Goal: Find specific page/section: Find specific page/section

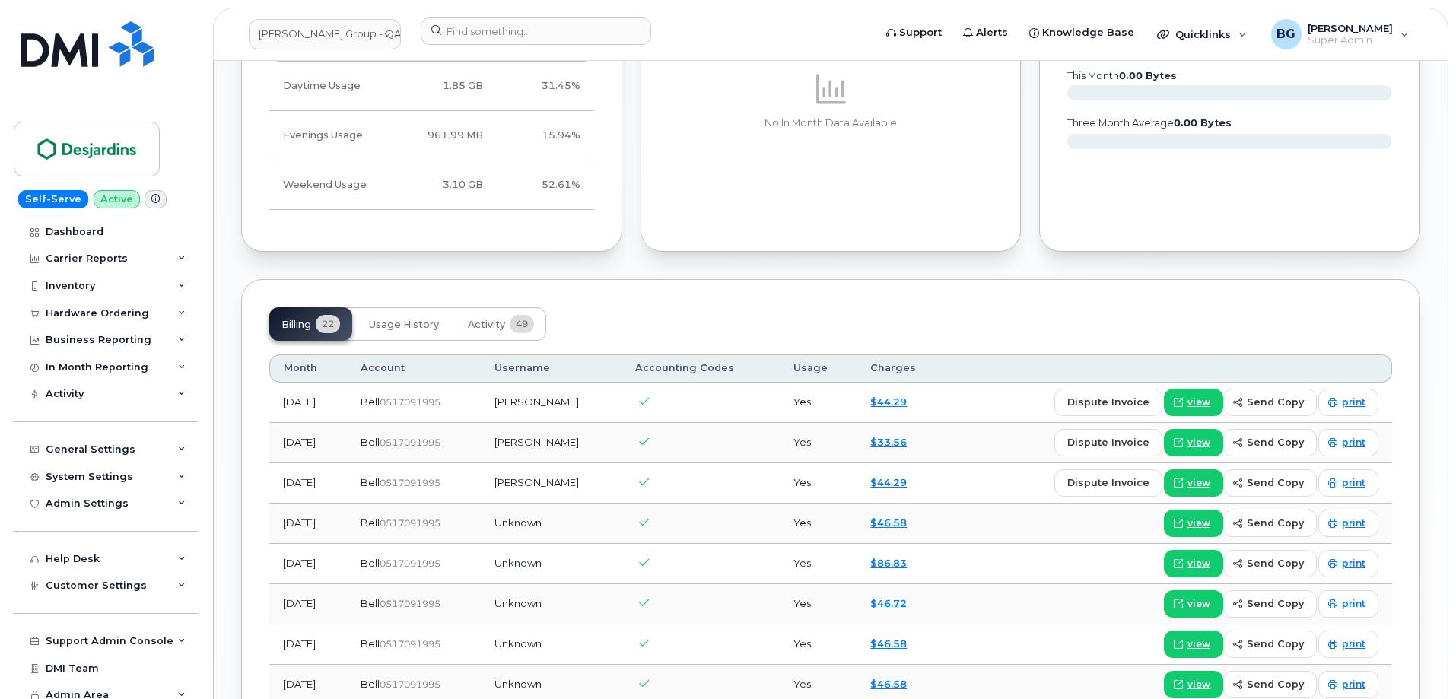
scroll to position [761, 0]
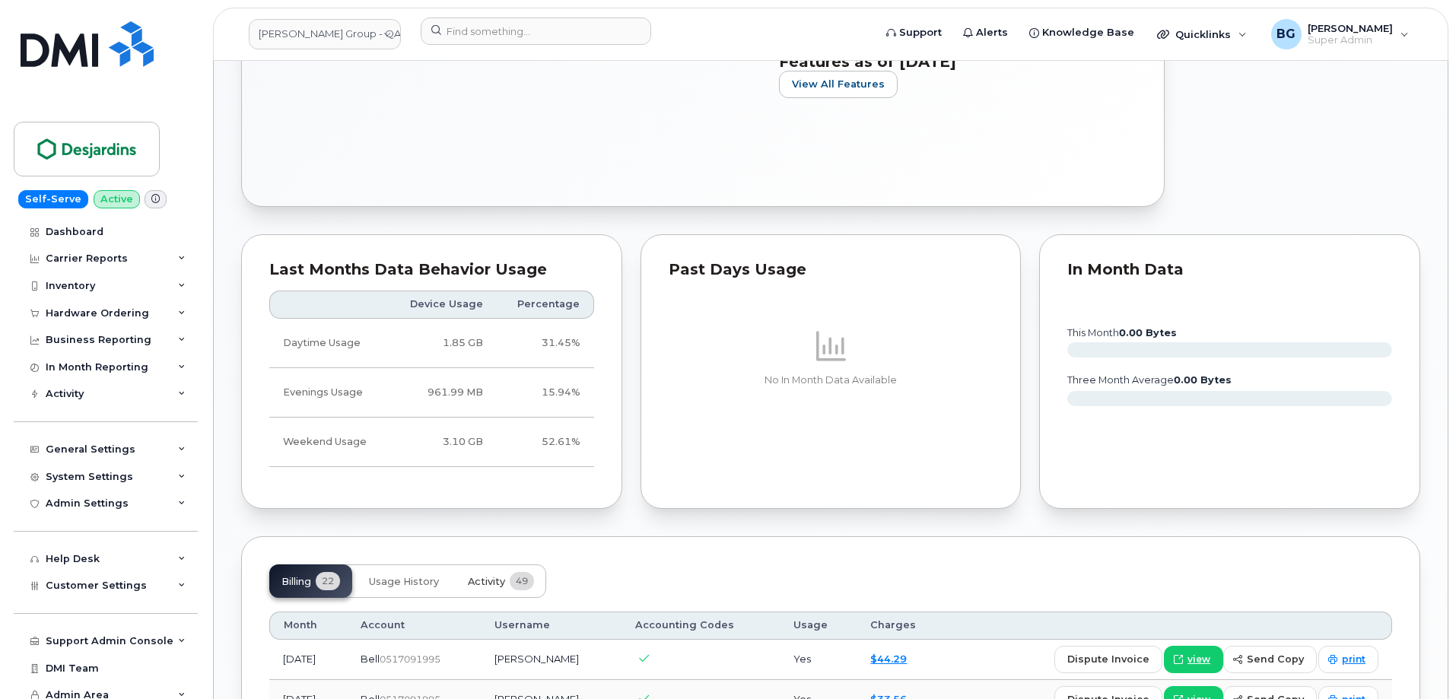
click at [493, 578] on span "Activity" at bounding box center [486, 582] width 37 height 12
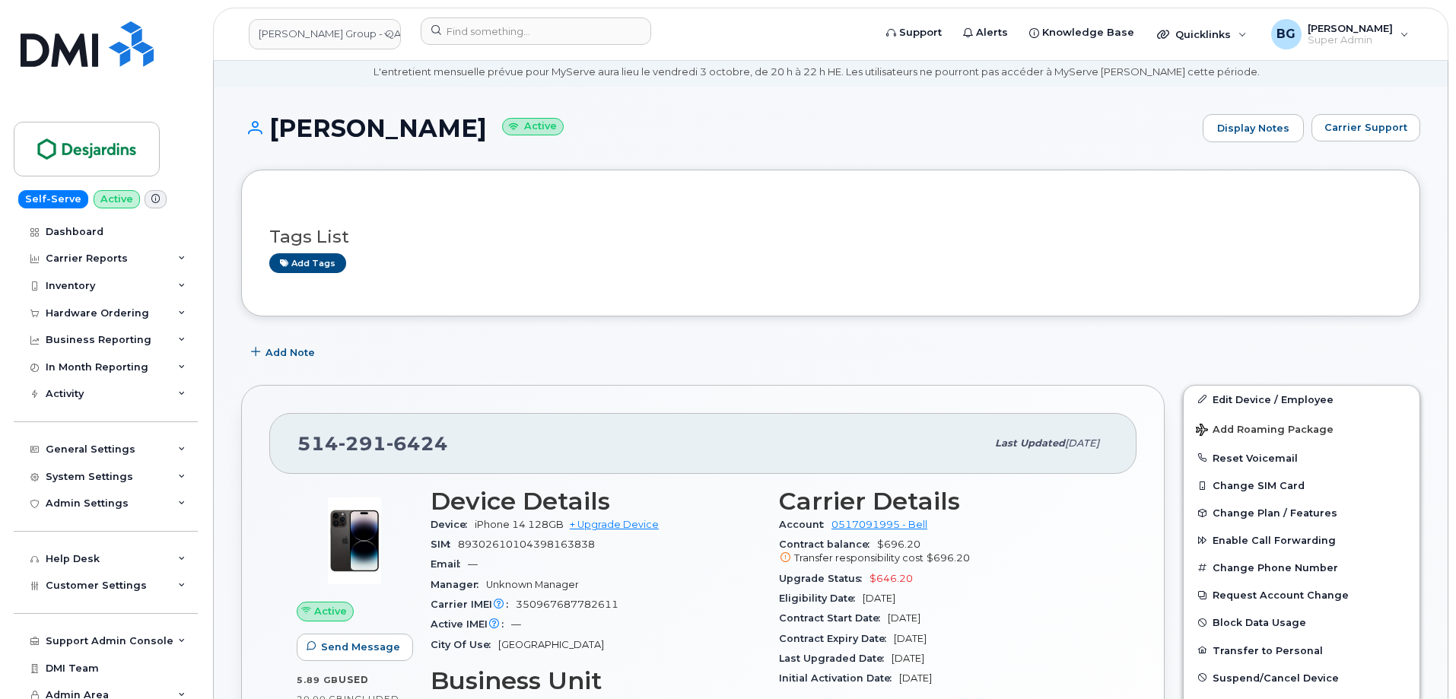
scroll to position [253, 0]
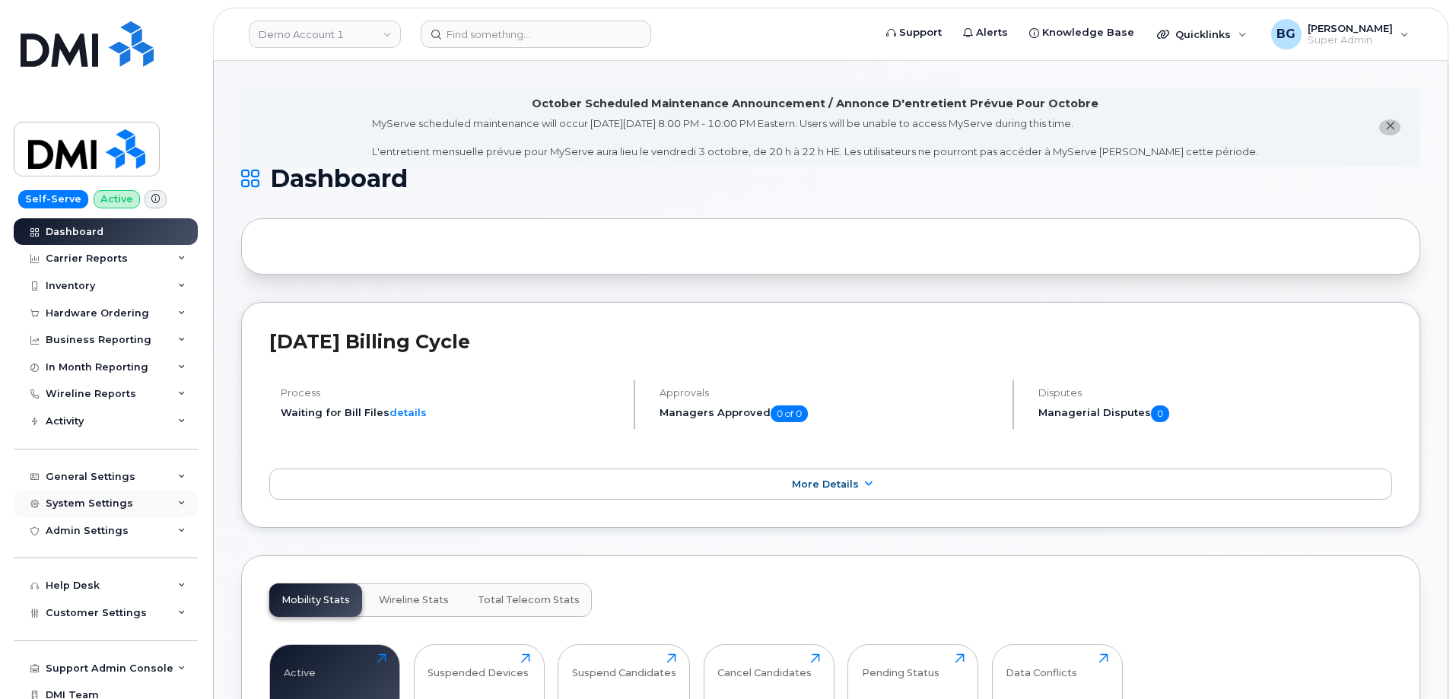
click at [97, 500] on div "System Settings" at bounding box center [89, 504] width 87 height 12
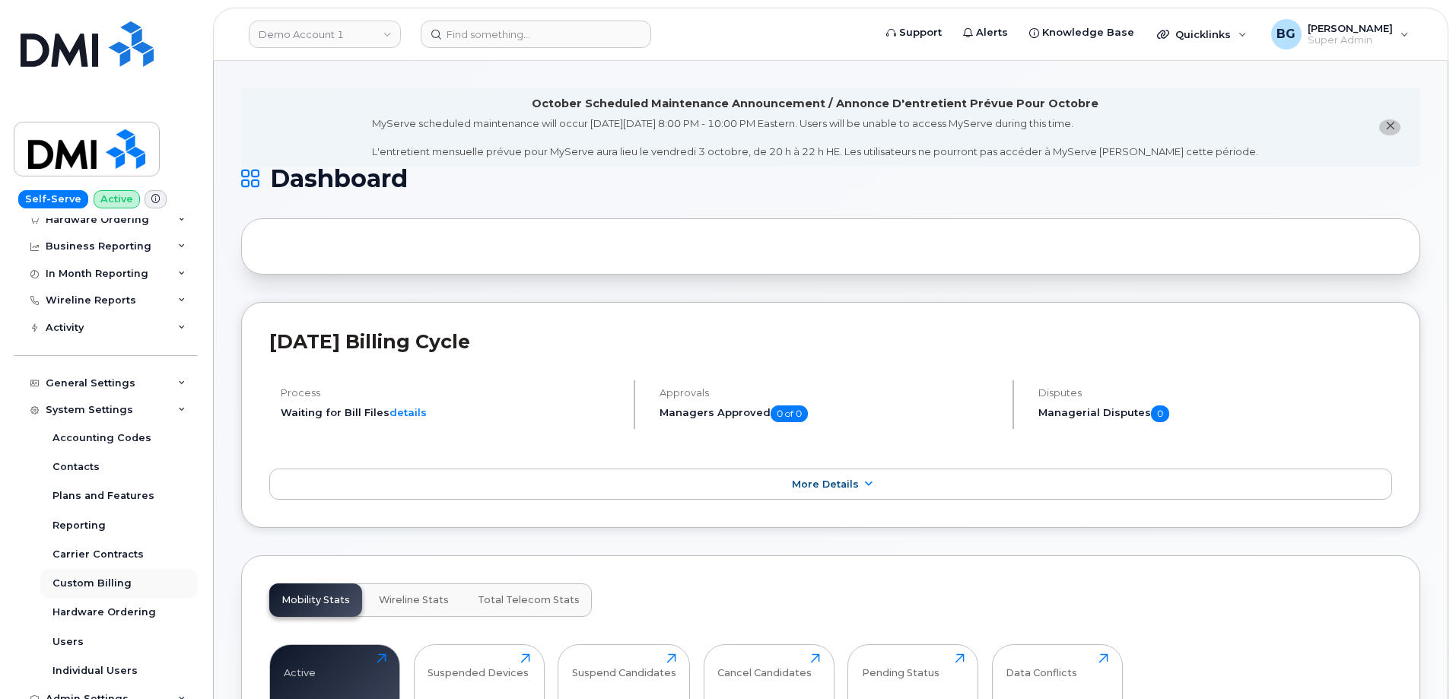
scroll to position [101, 0]
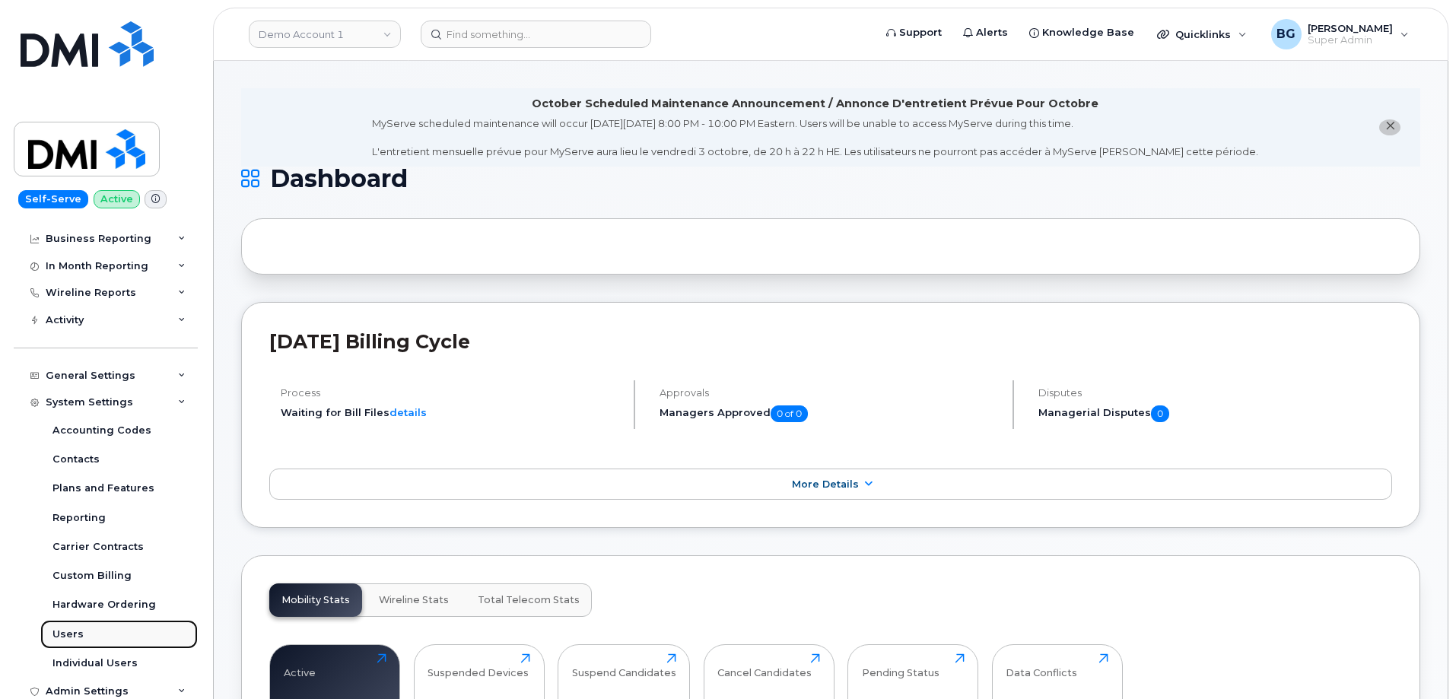
click at [67, 628] on div "Users" at bounding box center [67, 635] width 31 height 14
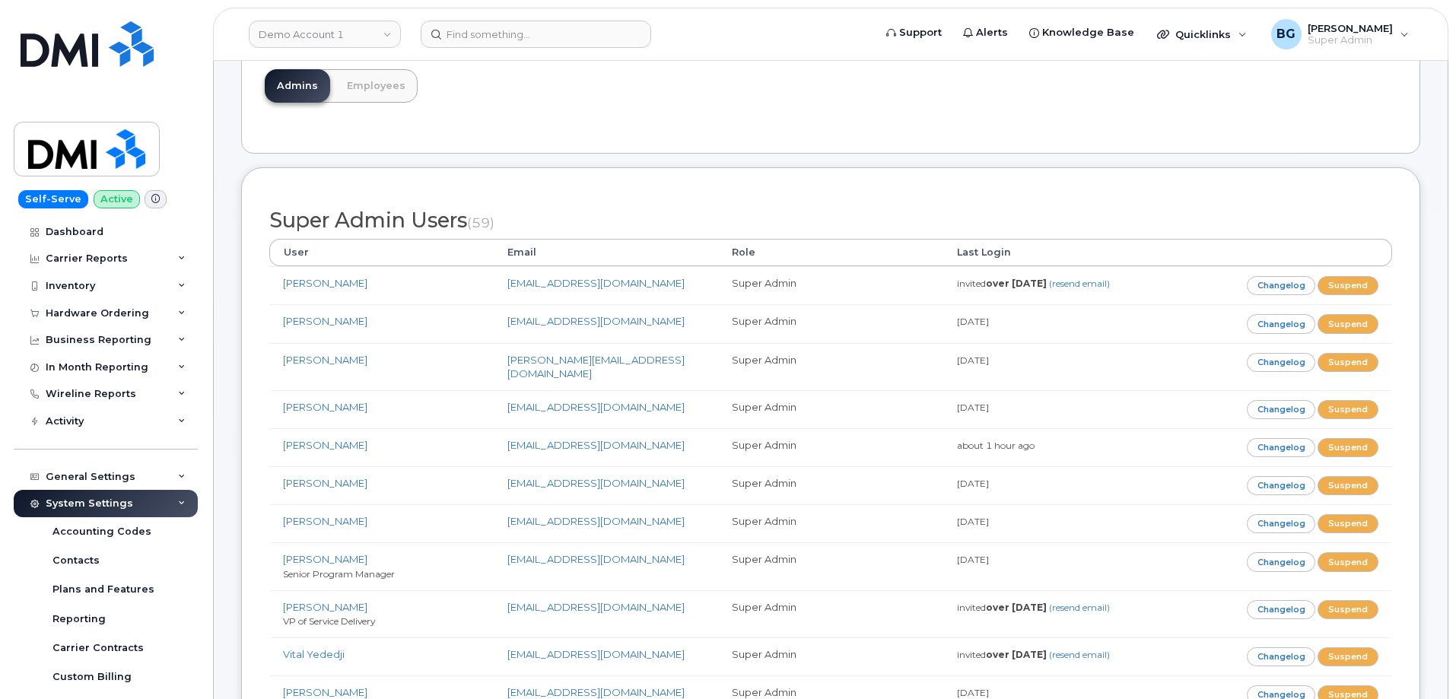
scroll to position [152, 0]
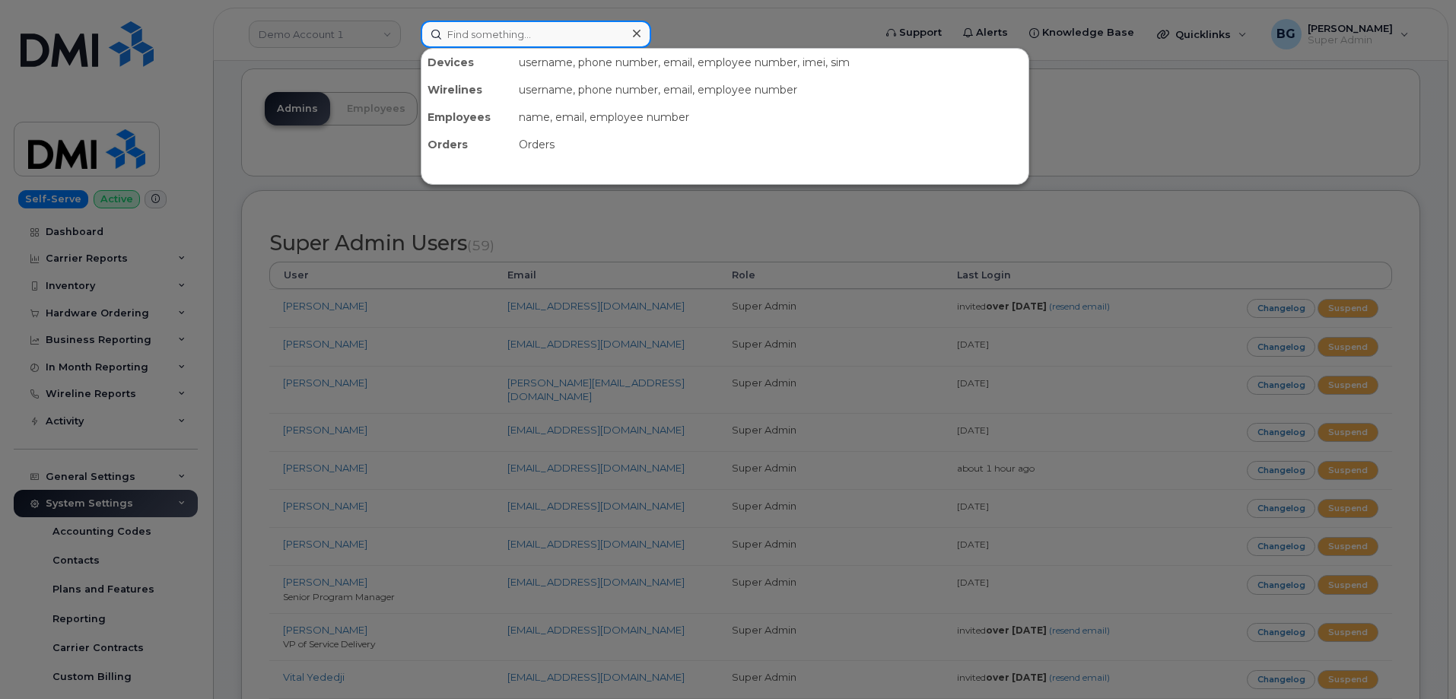
click at [532, 40] on input at bounding box center [536, 34] width 231 height 27
click at [1191, 128] on div at bounding box center [728, 349] width 1456 height 699
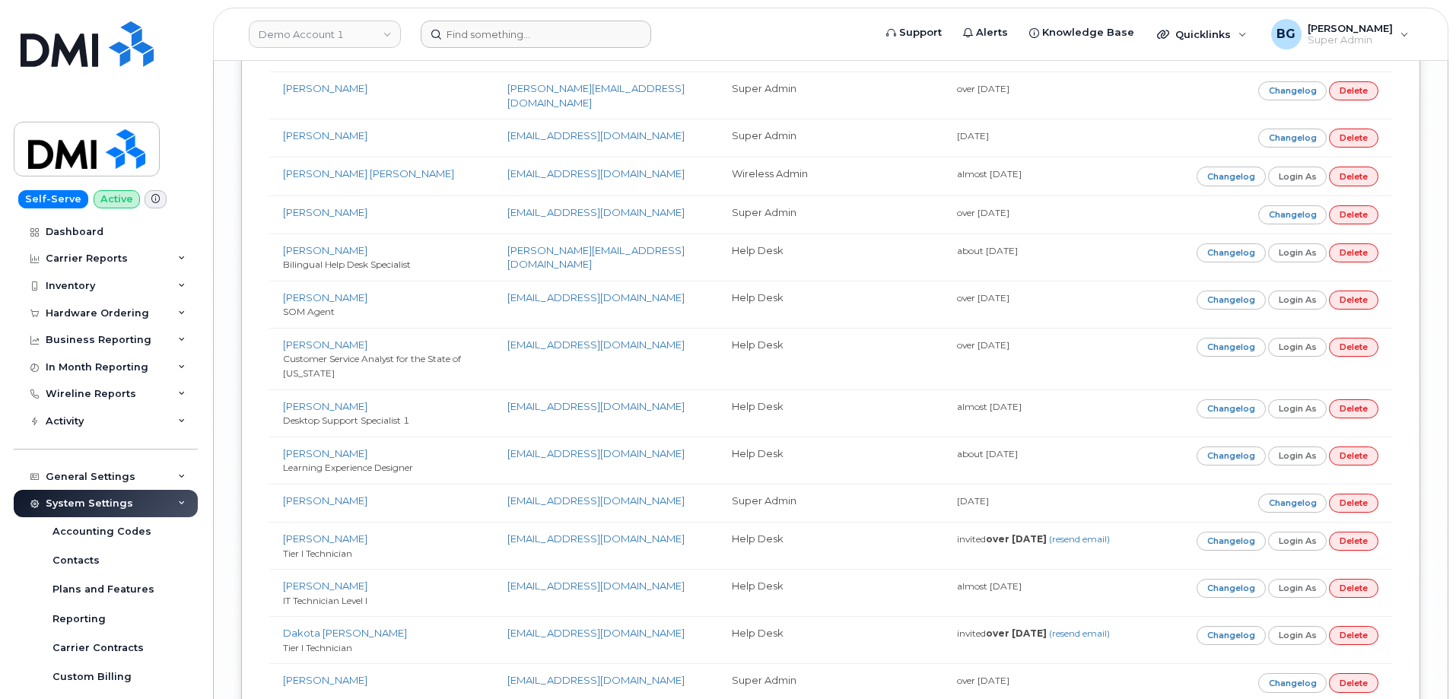
scroll to position [8598, 0]
